Goal: Communication & Community: Answer question/provide support

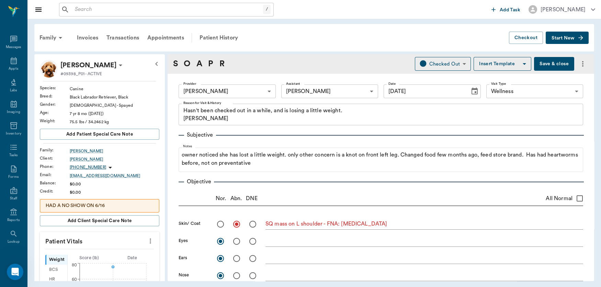
click at [560, 38] on span "Start New" at bounding box center [563, 38] width 23 height 0
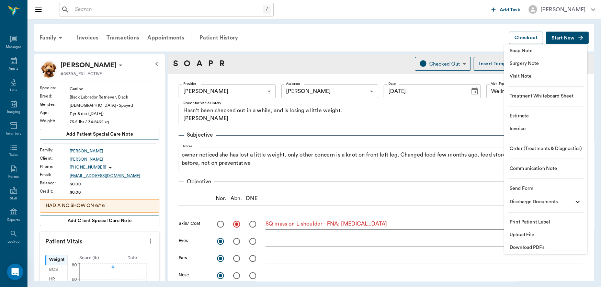
click at [535, 166] on span "Communication Note" at bounding box center [546, 168] width 72 height 7
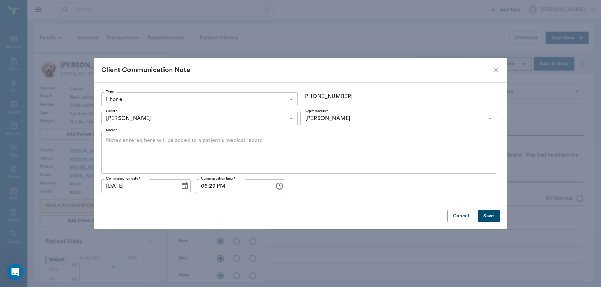
click at [172, 137] on textarea "Notes *" at bounding box center [299, 153] width 386 height 32
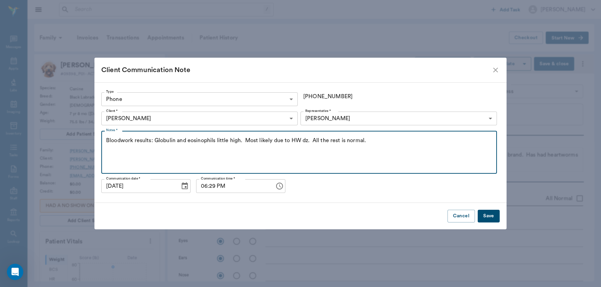
type textarea "Bloodwork results: Globulin and eosinophils little high. Most likely due to HW …"
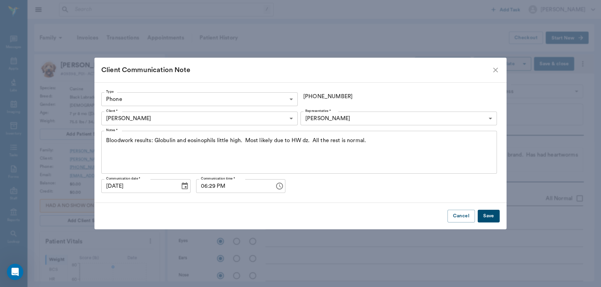
click at [490, 216] on button "Save" at bounding box center [489, 216] width 22 height 13
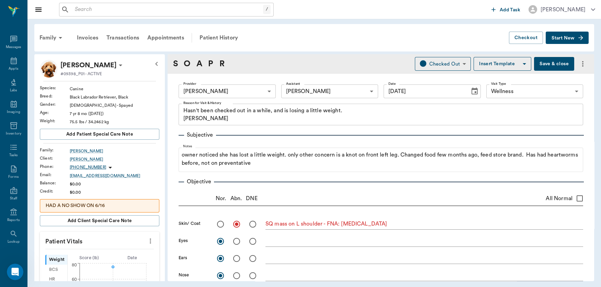
click at [548, 66] on button "Save & close" at bounding box center [554, 64] width 40 height 14
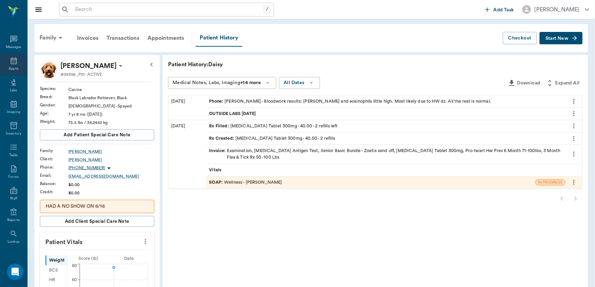
click at [14, 61] on icon at bounding box center [14, 61] width 8 height 8
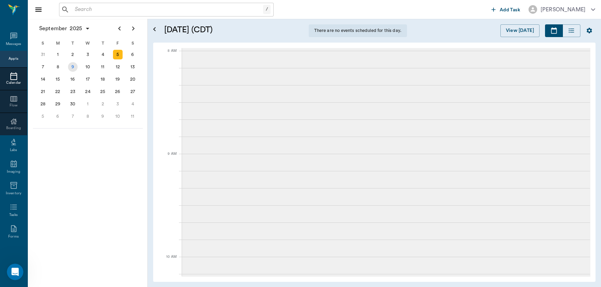
click at [71, 65] on div "9" at bounding box center [73, 67] width 10 height 10
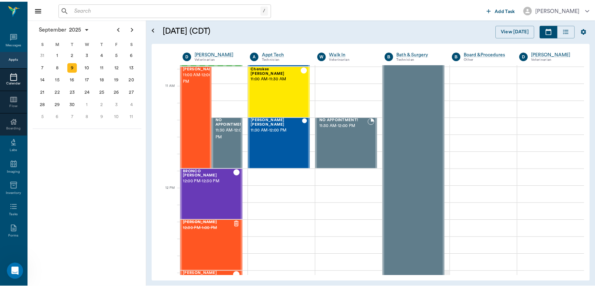
scroll to position [291, 0]
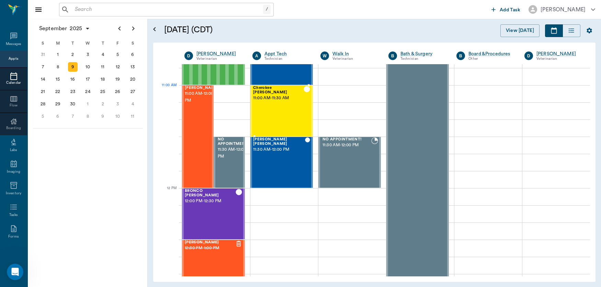
click at [276, 97] on span "11:00 AM - 11:30 AM" at bounding box center [278, 98] width 51 height 7
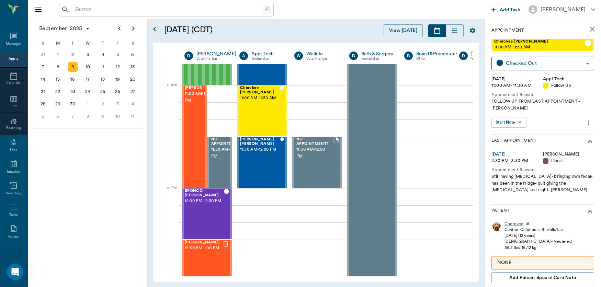
click at [510, 223] on div "Cherokee" at bounding box center [514, 224] width 19 height 6
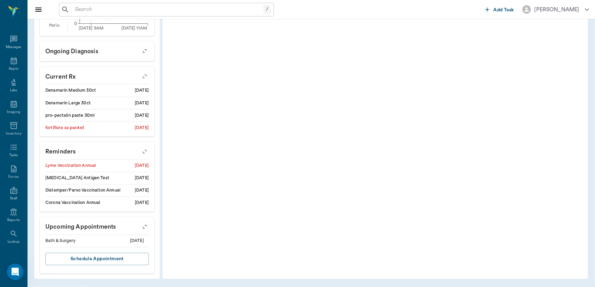
scroll to position [328, 0]
click at [144, 149] on icon "button" at bounding box center [145, 152] width 10 height 10
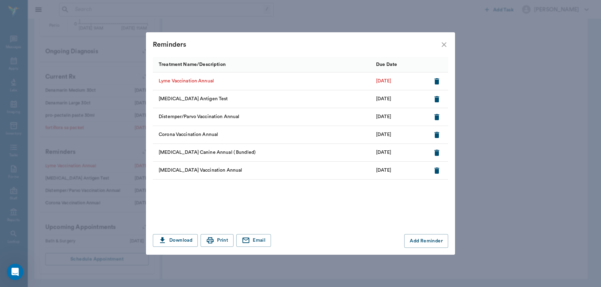
click at [438, 80] on icon "button" at bounding box center [437, 81] width 5 height 6
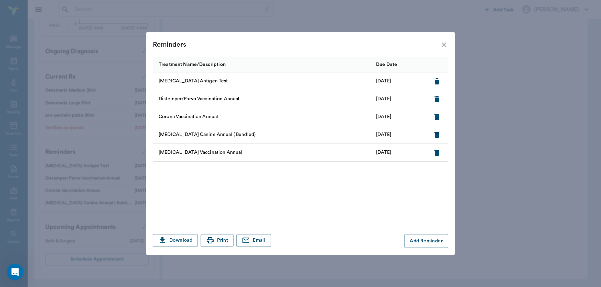
click at [266, 86] on div "[MEDICAL_DATA] Antigen Test [DATE] Distemper/Parvo Vaccination Annual [DATE] Co…" at bounding box center [301, 117] width 296 height 89
click at [444, 45] on icon "close" at bounding box center [444, 44] width 5 height 5
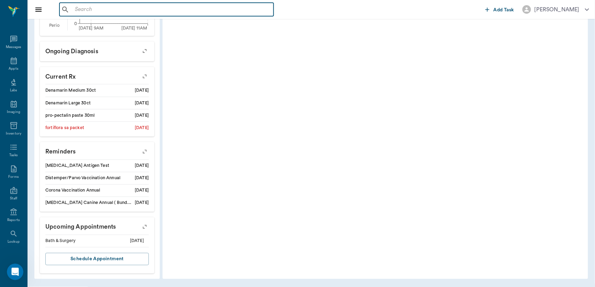
click at [136, 10] on input "text" at bounding box center [171, 10] width 199 height 10
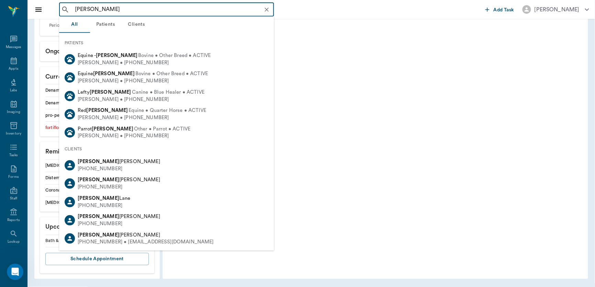
type input "[PERSON_NAME]"
